Goal: Task Accomplishment & Management: Complete application form

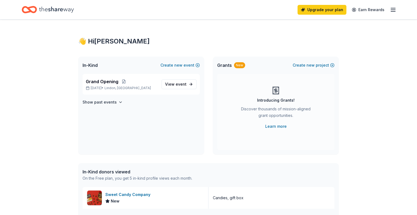
click at [390, 12] on icon "button" at bounding box center [393, 10] width 7 height 7
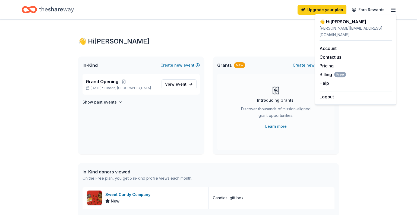
click at [251, 59] on div "Grants New Create new project" at bounding box center [276, 64] width 126 height 17
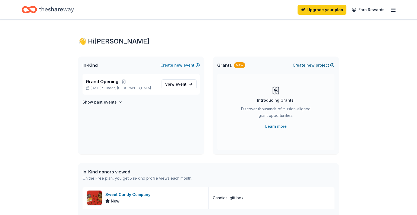
click at [317, 66] on button "Create new project" at bounding box center [313, 65] width 42 height 7
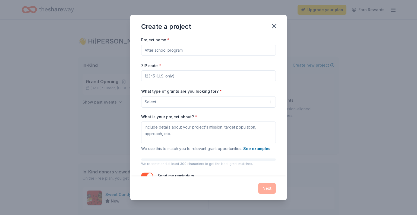
click at [186, 56] on div "Project name * ZIP code * What type of grants are you looking for? * Select Wha…" at bounding box center [208, 110] width 135 height 149
click at [196, 52] on input "Project name *" at bounding box center [208, 50] width 135 height 11
type input "S"
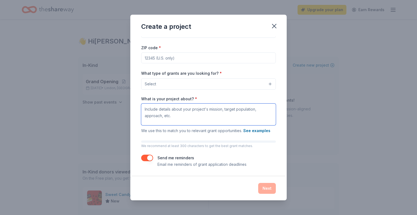
click at [188, 111] on textarea "What is your project about? *" at bounding box center [208, 114] width 135 height 22
paste textarea "I’m thrilled to share that there is now a compassionate, client-centered ABA op…"
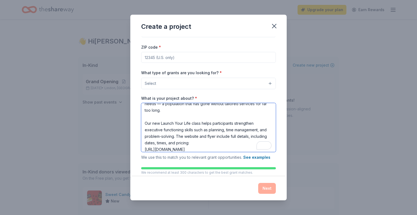
scroll to position [18, 0]
click at [180, 118] on textarea "I’m thrilled to share that there is now a compassionate, client-centered ABA op…" at bounding box center [208, 127] width 135 height 49
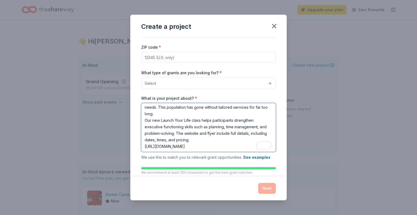
scroll to position [0, 0]
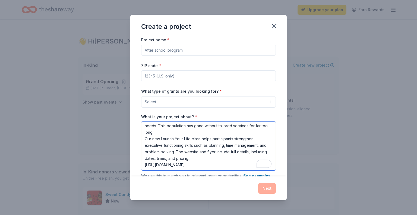
type textarea "I’m thrilled to share that there is now a compassionate, client-centered ABA op…"
click at [181, 49] on input "Project name *" at bounding box center [208, 50] width 135 height 11
type input "Launch Your Life"
click at [178, 73] on input "ZIP code *" at bounding box center [208, 75] width 135 height 11
type input "84604"
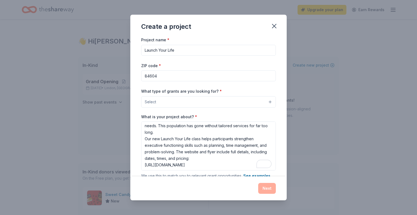
click at [173, 100] on button "Select" at bounding box center [208, 101] width 135 height 11
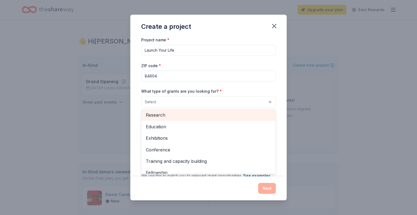
scroll to position [46, 0]
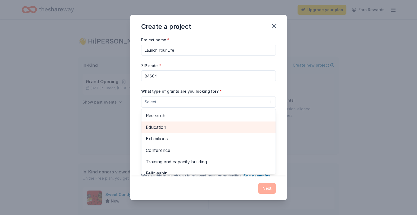
click at [159, 130] on span "Education" at bounding box center [208, 126] width 125 height 7
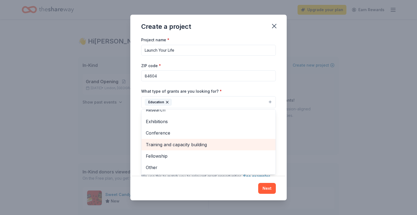
scroll to position [0, 0]
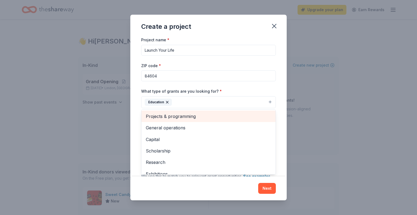
click at [172, 119] on span "Projects & programming" at bounding box center [208, 116] width 125 height 7
click at [147, 117] on span "General operations" at bounding box center [208, 116] width 125 height 7
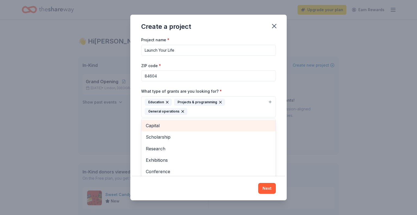
click at [139, 91] on div "Project name * Launch Your Life ZIP code * 84604 What type of grants are you lo…" at bounding box center [208, 106] width 156 height 140
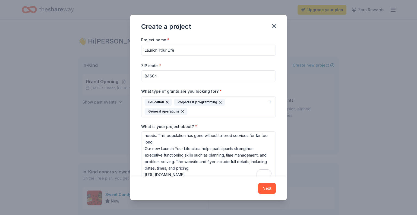
scroll to position [55, 0]
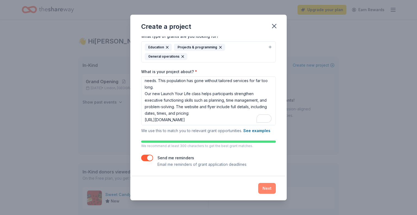
click at [265, 190] on button "Next" at bounding box center [267, 188] width 18 height 11
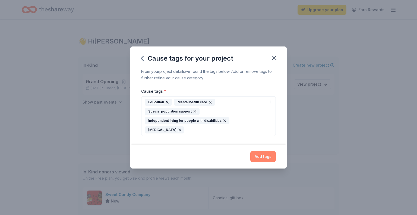
click at [263, 152] on button "Add tags" at bounding box center [263, 156] width 26 height 11
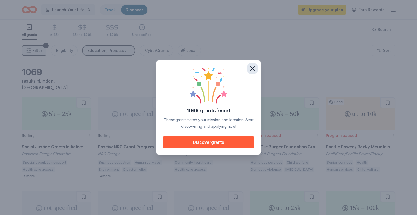
click at [254, 68] on icon "button" at bounding box center [253, 69] width 8 height 8
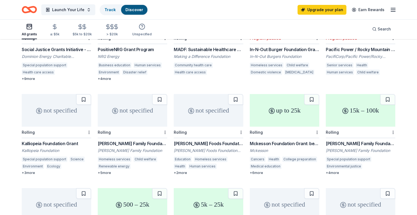
scroll to position [98, 0]
click at [30, 170] on div "+ 3 more" at bounding box center [56, 172] width 69 height 4
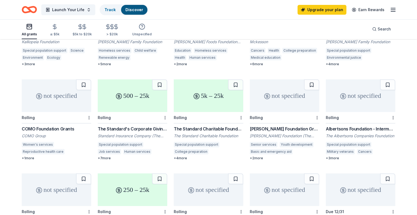
scroll to position [206, 0]
click at [206, 125] on div "The Standard Charitable Foundation Grant" at bounding box center [208, 128] width 69 height 7
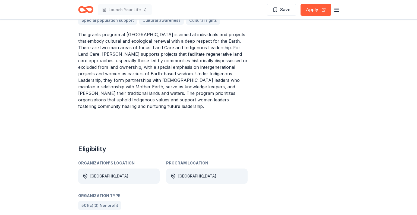
scroll to position [192, 0]
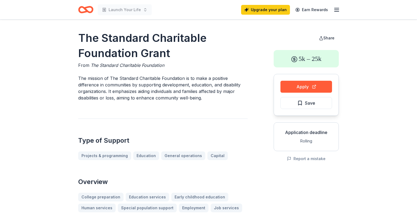
click at [206, 124] on div "Type of Support Projects & programming Education General operations Capital" at bounding box center [162, 139] width 169 height 42
click at [299, 87] on button "Apply" at bounding box center [306, 87] width 52 height 12
